Goal: Task Accomplishment & Management: Manage account settings

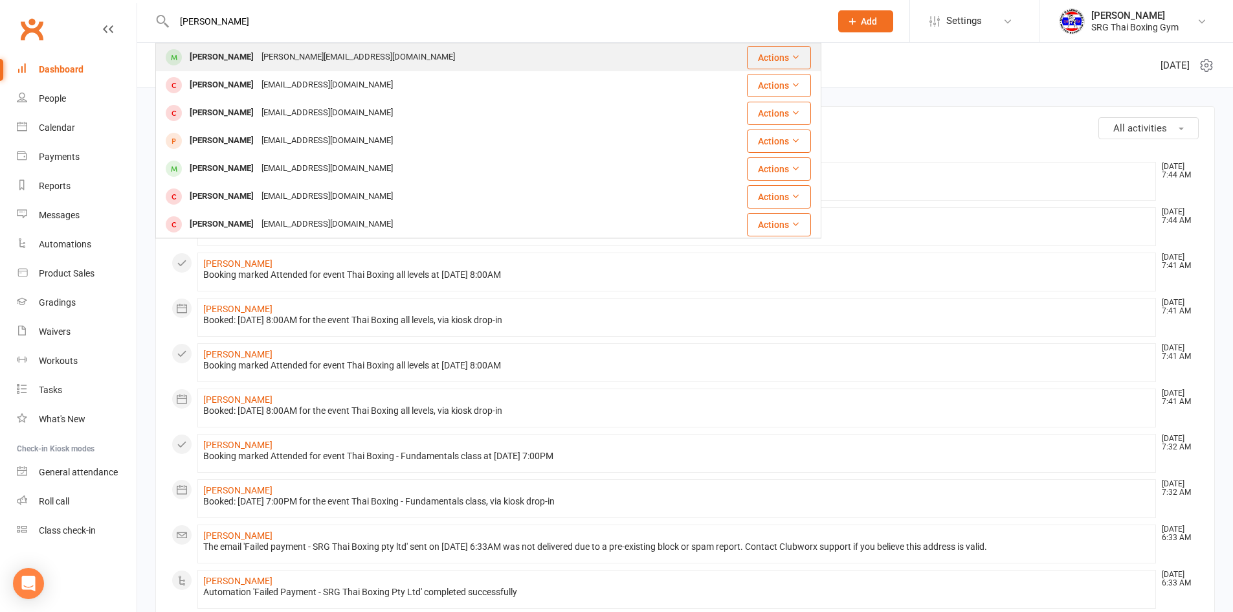
type input "[PERSON_NAME]"
click at [326, 55] on div "[PERSON_NAME][EMAIL_ADDRESS][DOMAIN_NAME]" at bounding box center [358, 57] width 201 height 19
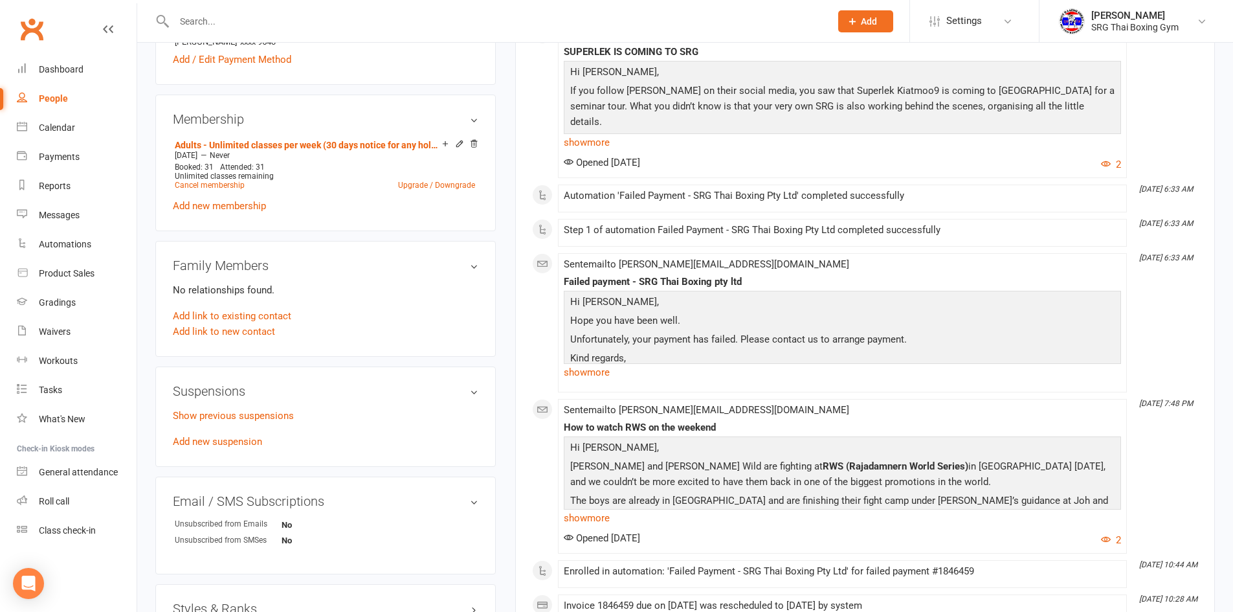
scroll to position [453, 0]
click at [267, 416] on link "Show previous suspensions" at bounding box center [233, 414] width 121 height 12
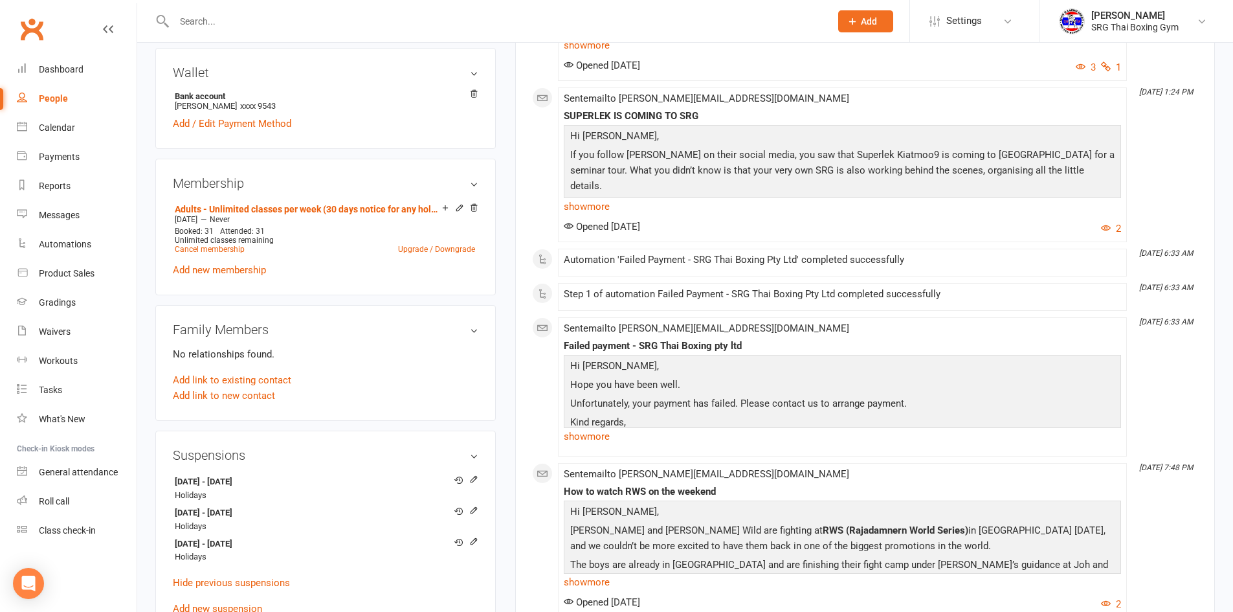
scroll to position [0, 0]
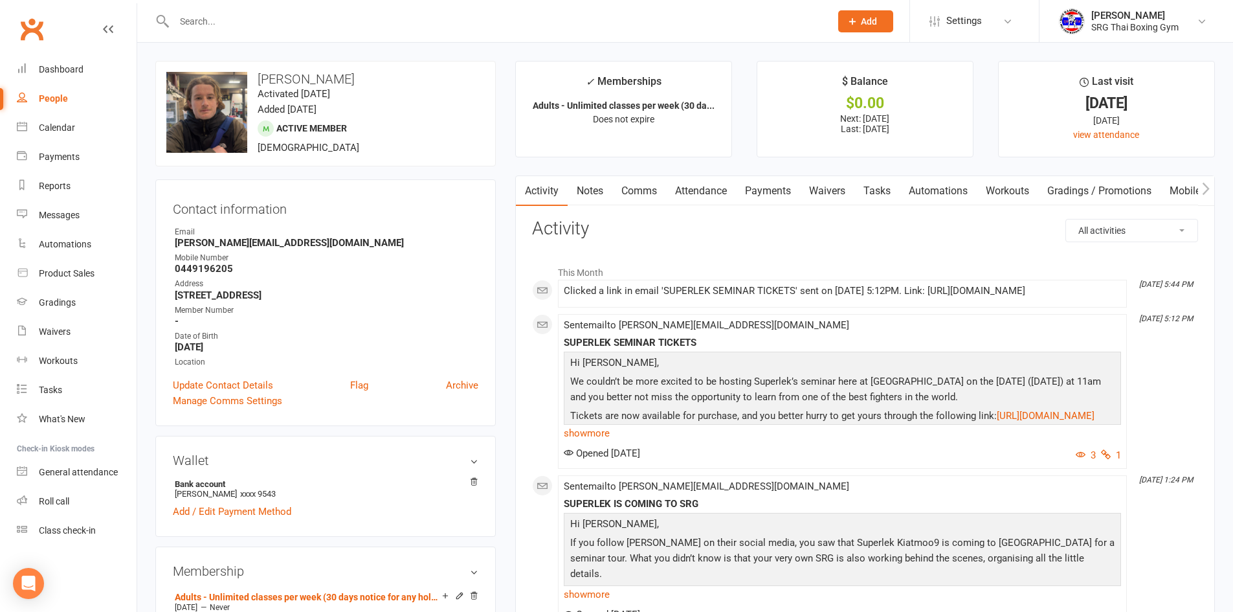
click at [853, 179] on link "Waivers" at bounding box center [827, 191] width 54 height 30
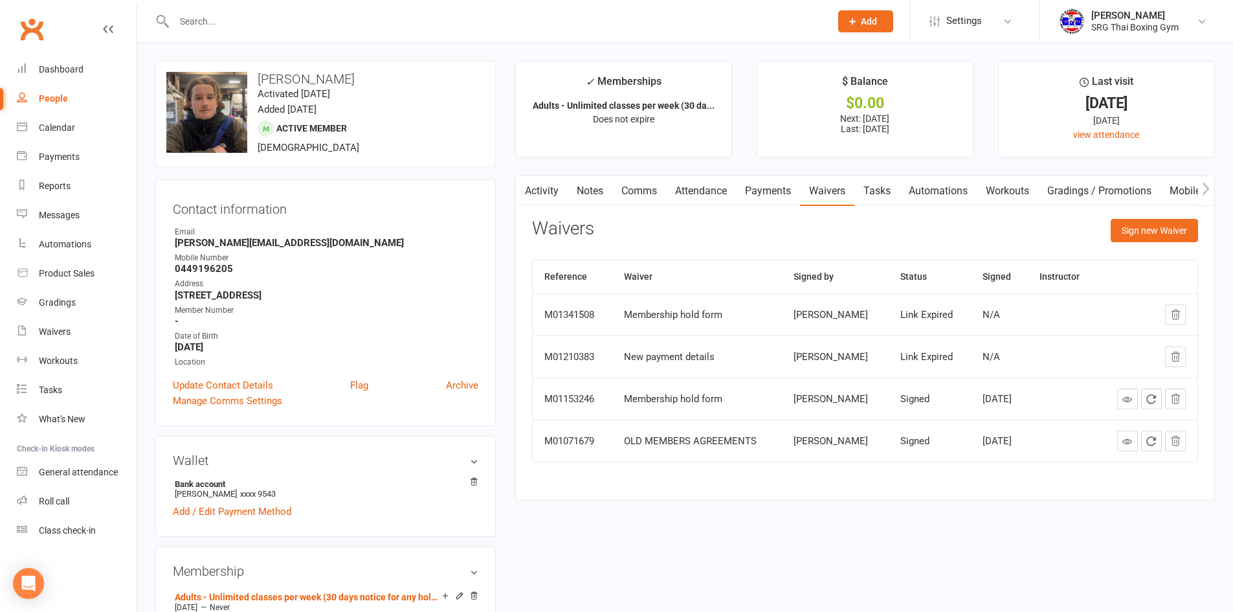
click at [524, 192] on icon "button" at bounding box center [523, 188] width 7 height 12
click at [564, 185] on link "Activity" at bounding box center [542, 191] width 52 height 30
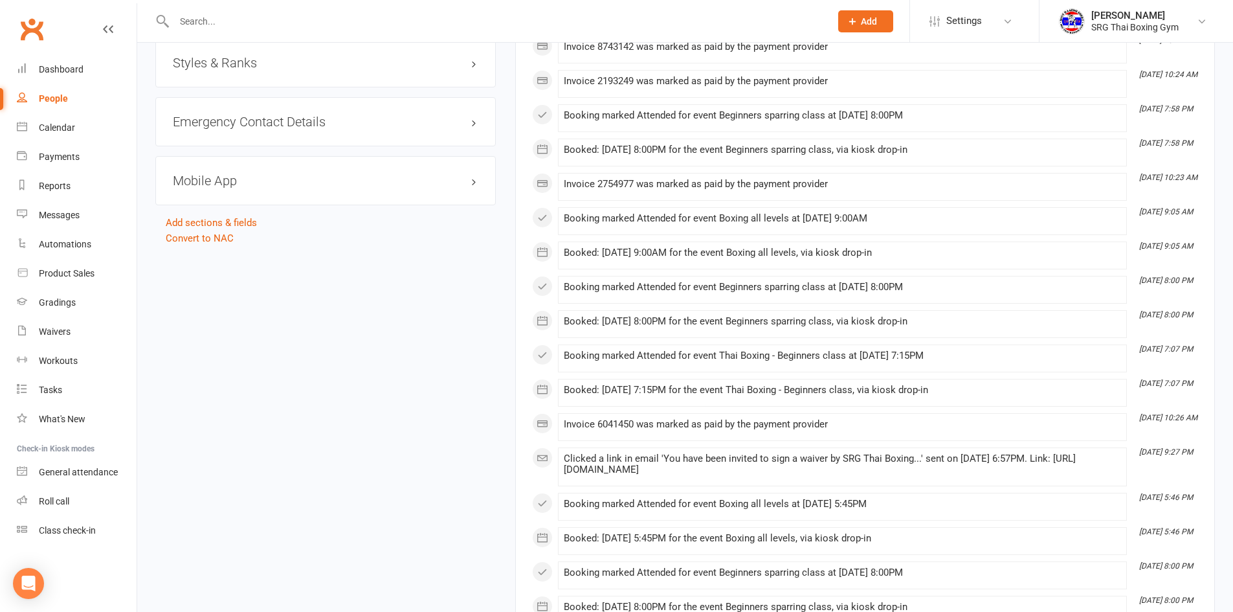
scroll to position [1165, 0]
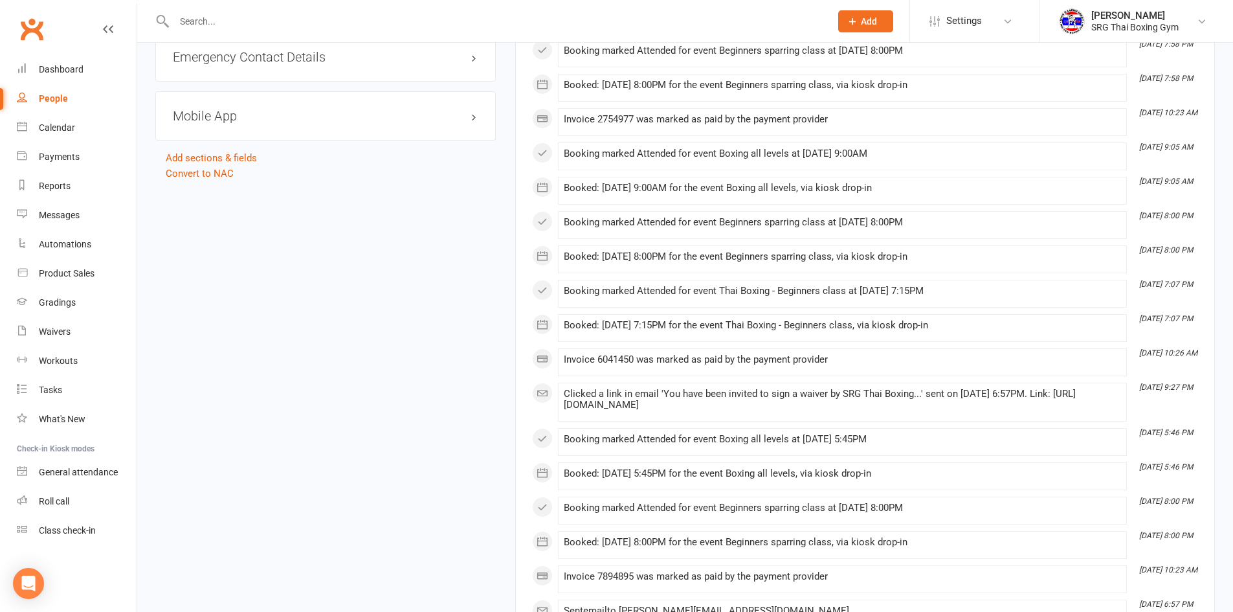
drag, startPoint x: 1192, startPoint y: 400, endPoint x: 1073, endPoint y: 431, distance: 123.1
click at [1073, 421] on li "[DATE] 9:27 PM Clicked a link in email 'You have been invited to sign a waiver …" at bounding box center [842, 402] width 569 height 39
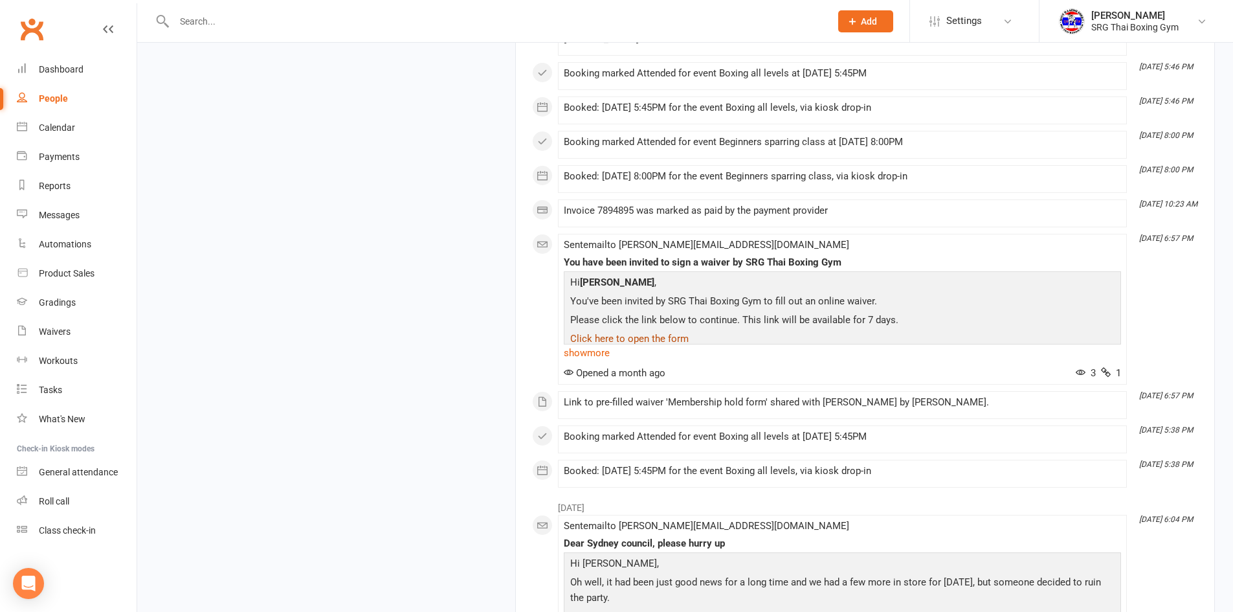
scroll to position [1554, 0]
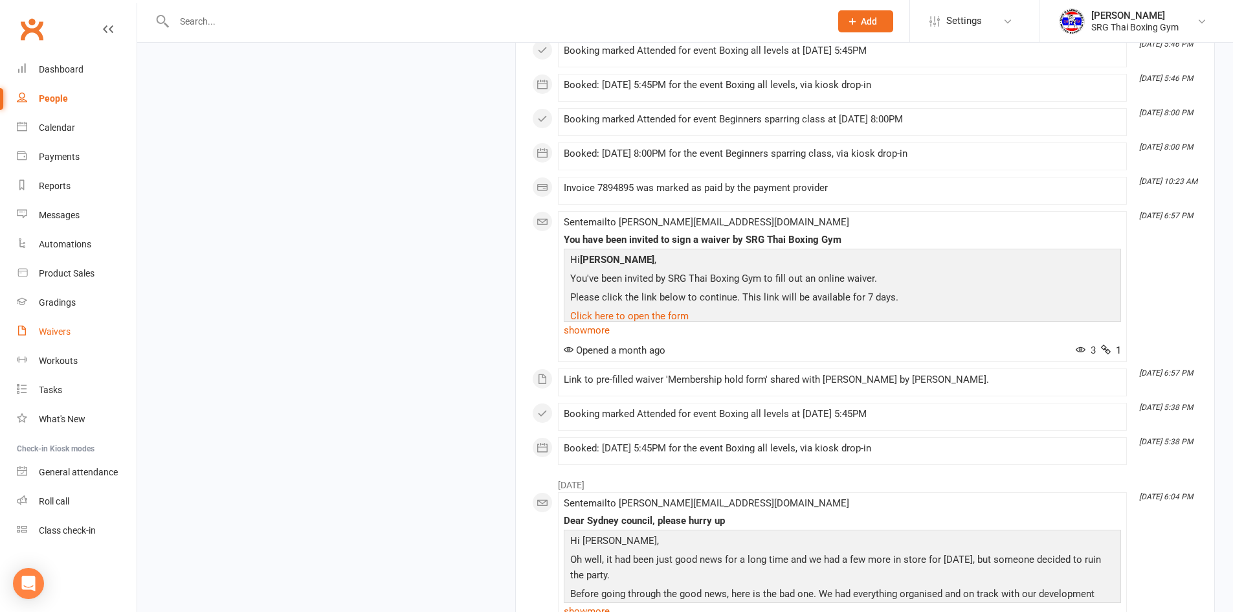
drag, startPoint x: 54, startPoint y: 318, endPoint x: 52, endPoint y: 324, distance: 6.8
click at [54, 318] on link "Waivers" at bounding box center [77, 331] width 120 height 29
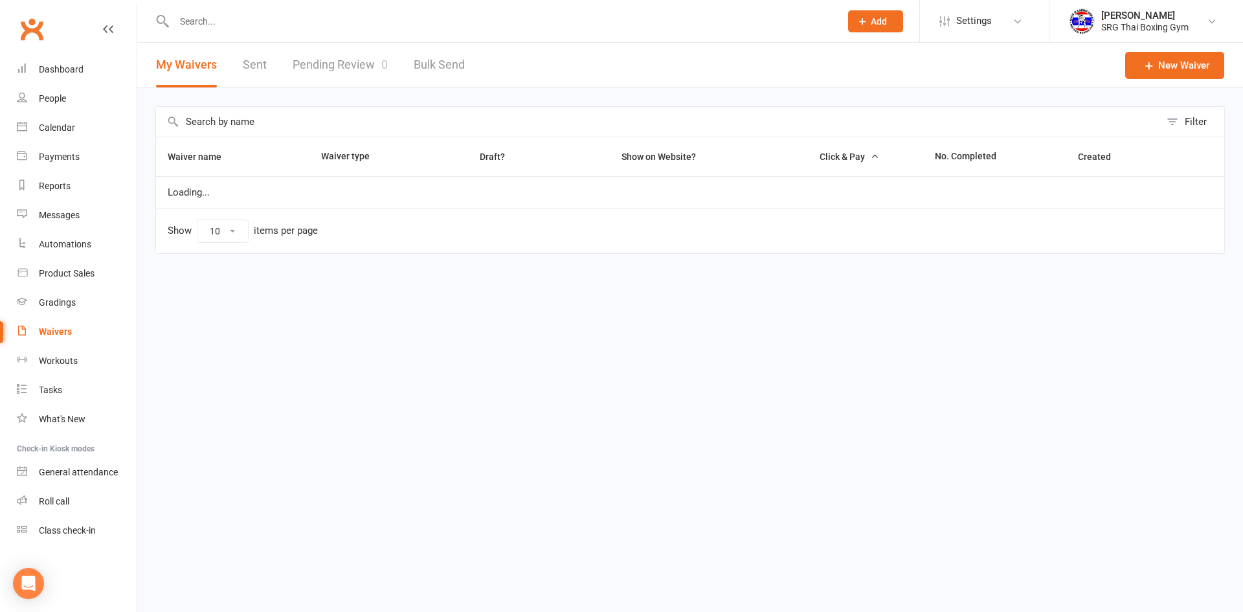
click at [335, 80] on link "Pending Review 0" at bounding box center [340, 65] width 95 height 45
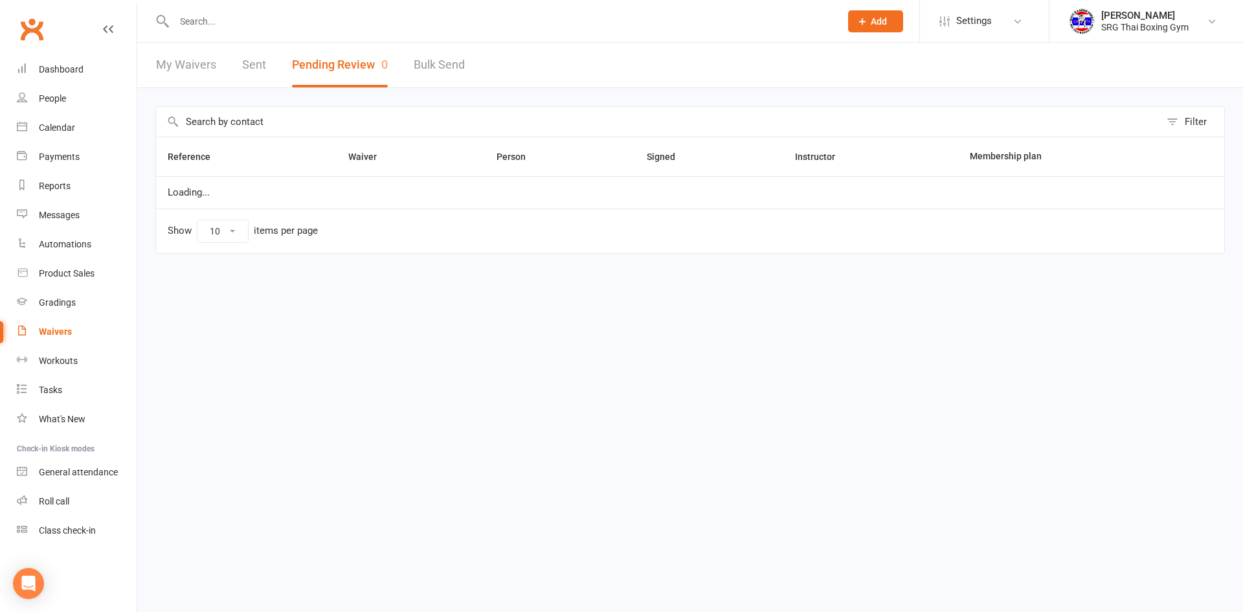
select select "100"
